Goal: Find specific page/section: Find specific page/section

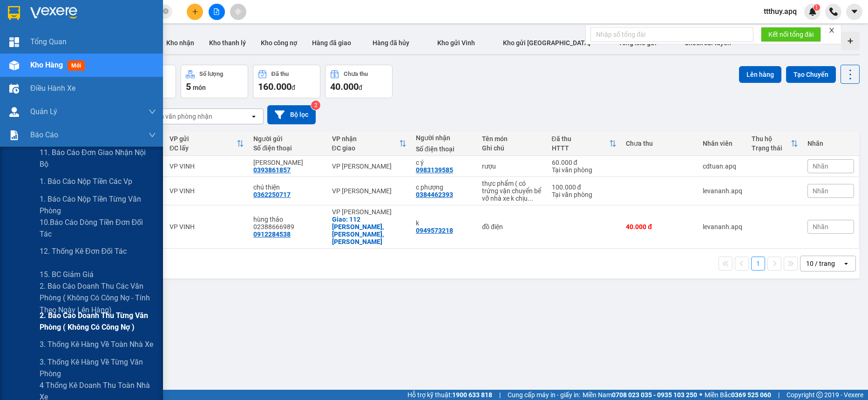
scroll to position [58, 0]
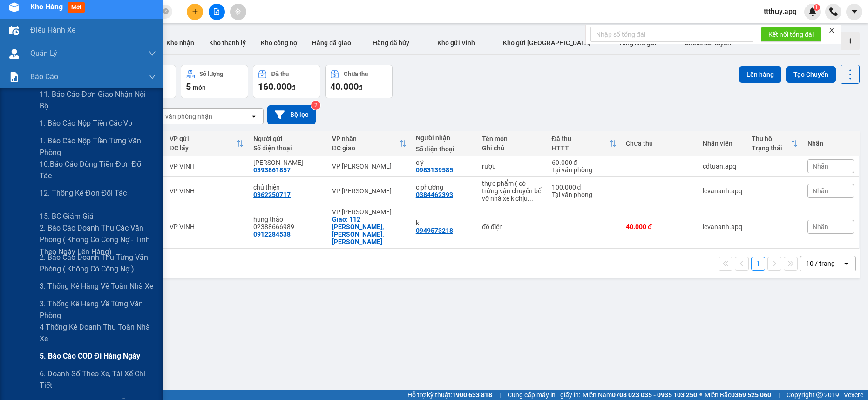
click at [63, 352] on span "5. Báo cáo COD đi hàng ngày" at bounding box center [90, 356] width 101 height 12
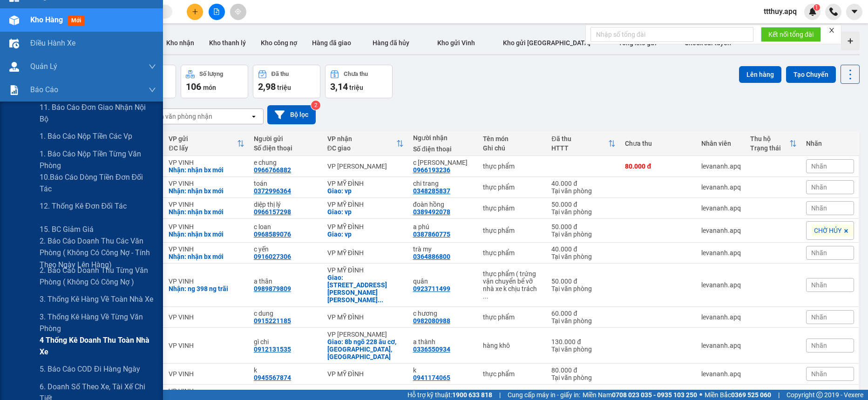
scroll to position [58, 0]
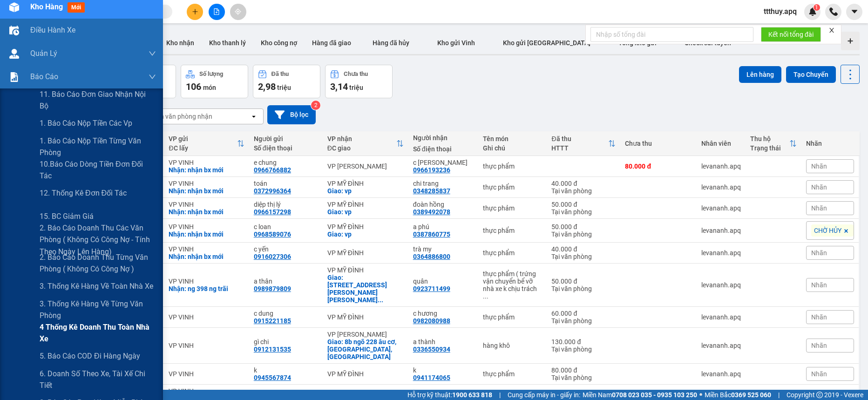
drag, startPoint x: 78, startPoint y: 332, endPoint x: 85, endPoint y: 326, distance: 8.9
click at [78, 332] on span "4 Thống kê doanh thu toàn nhà xe" at bounding box center [98, 332] width 116 height 23
